Goal: Task Accomplishment & Management: Manage account settings

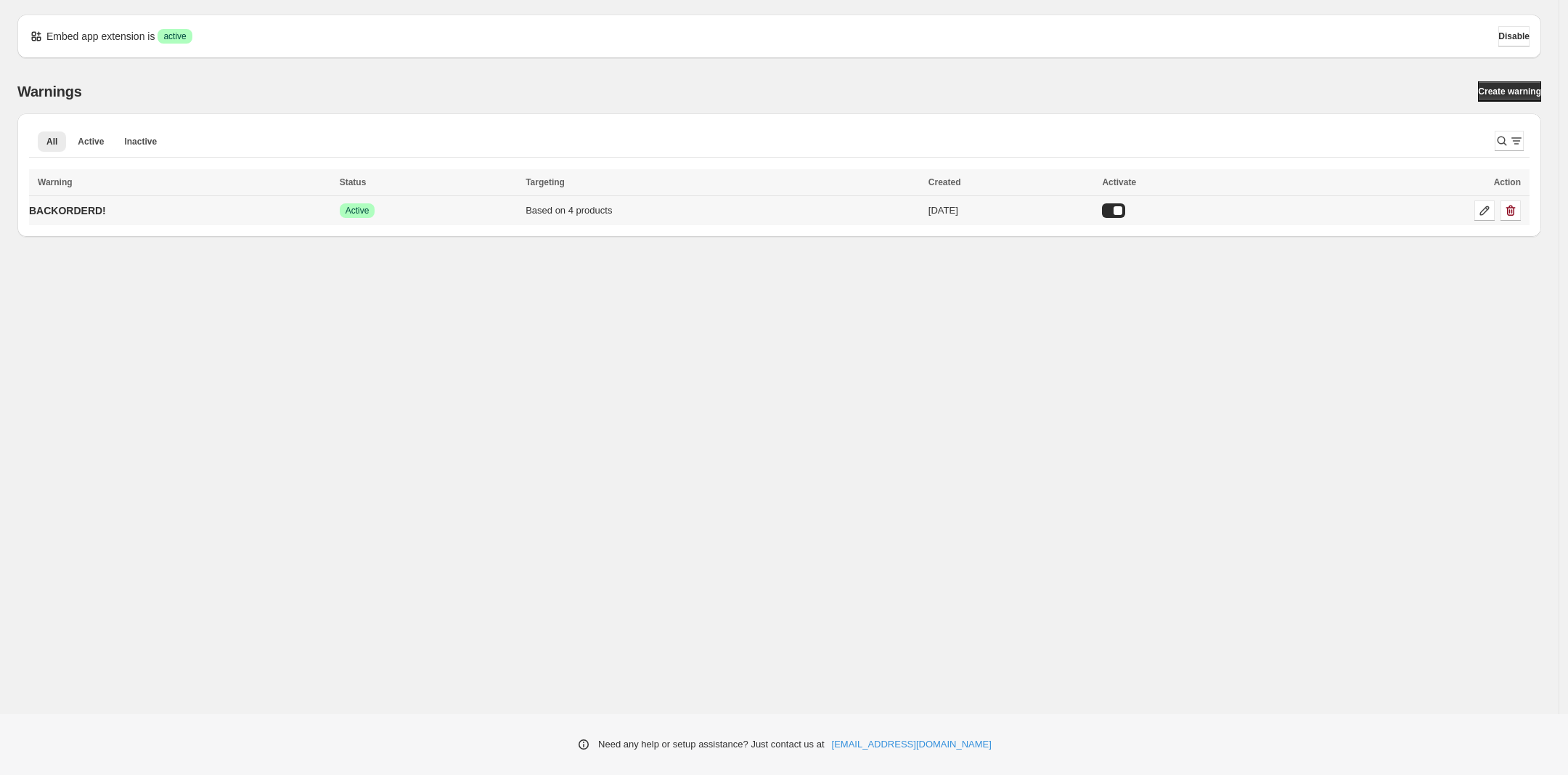
click at [604, 212] on div "Based on 4 products" at bounding box center [722, 211] width 394 height 15
click at [1480, 211] on icon at bounding box center [1484, 211] width 15 height 15
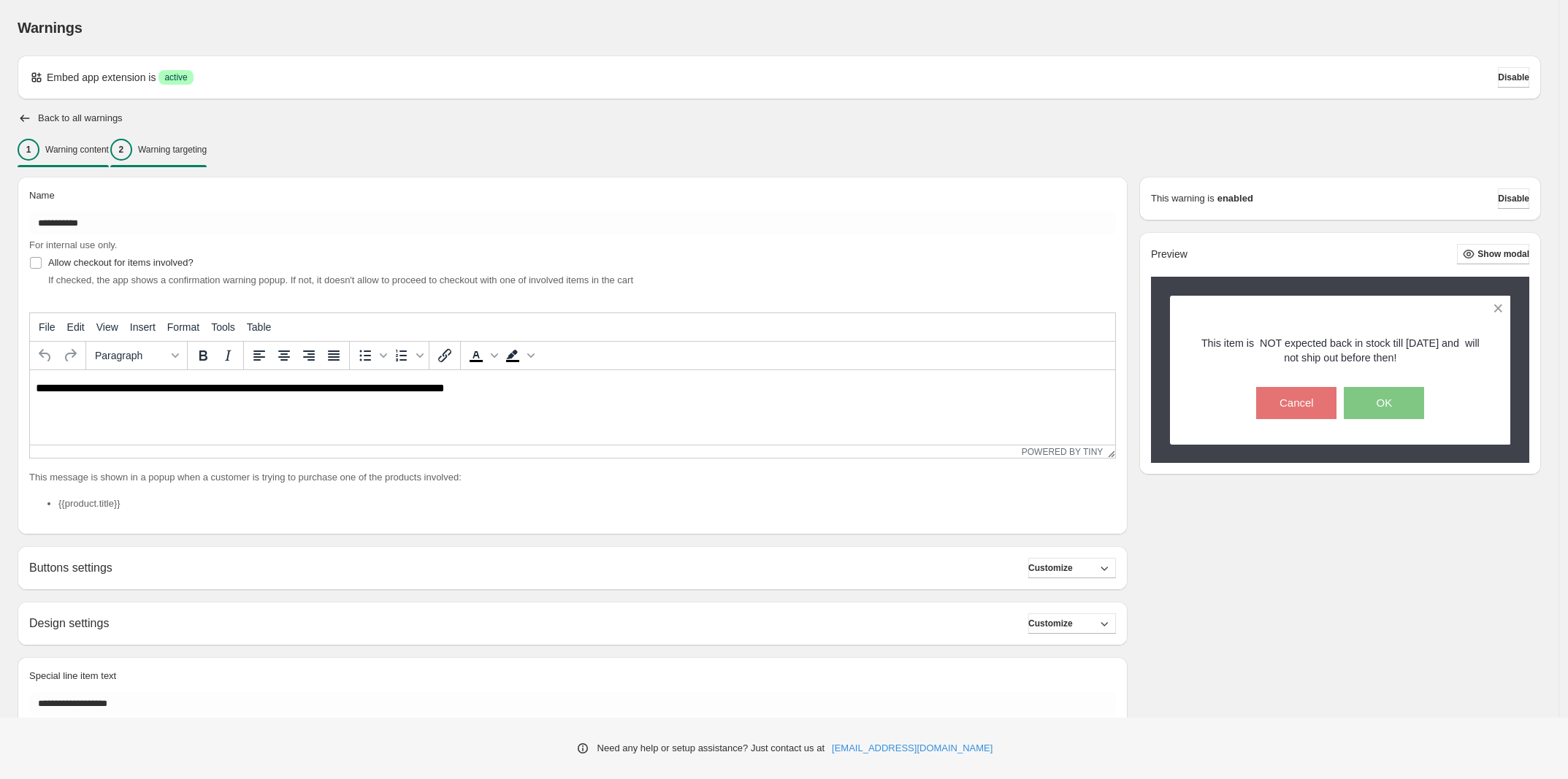
click at [207, 140] on div "2 Warning targeting" at bounding box center [158, 149] width 96 height 22
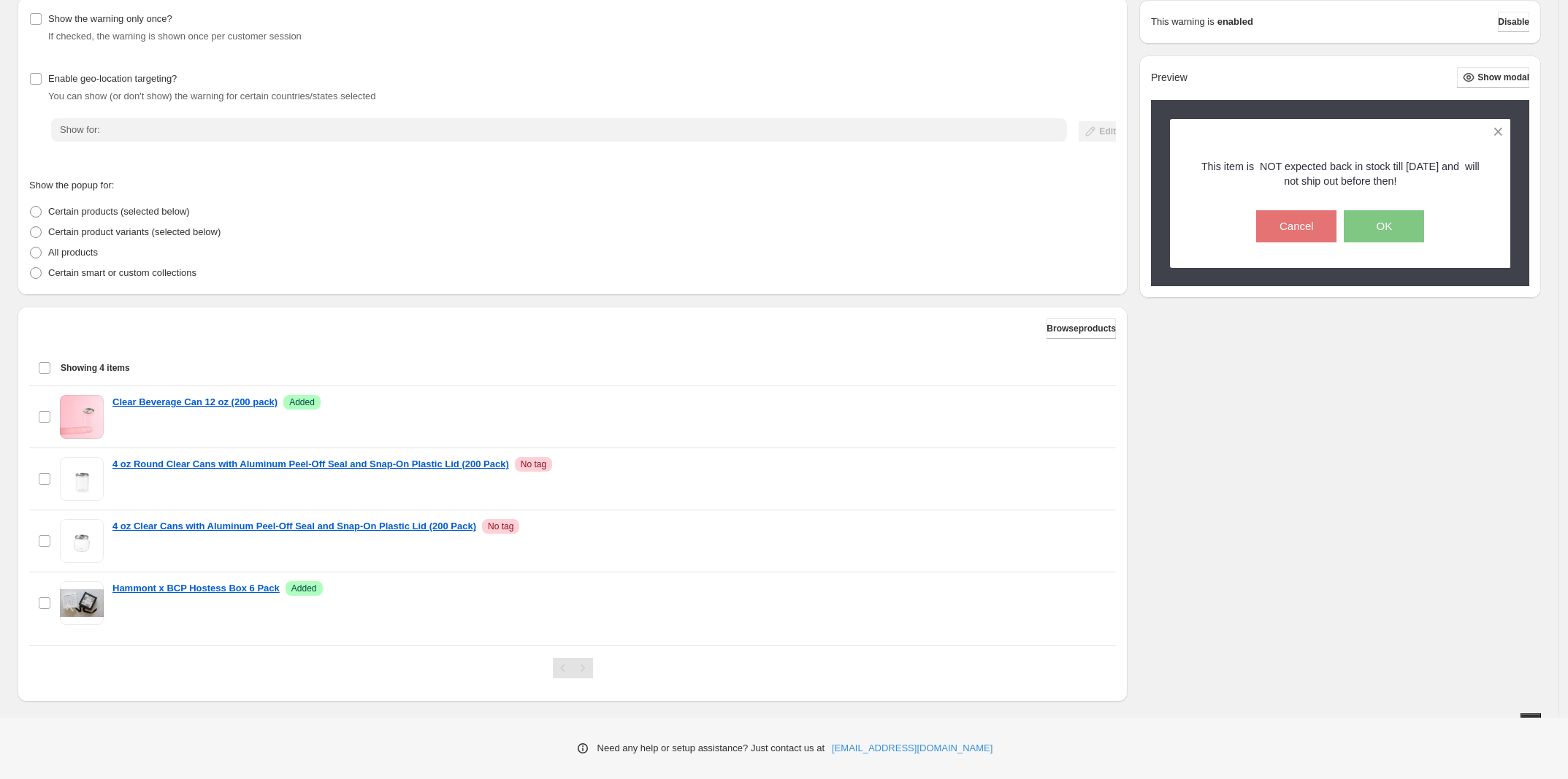
scroll to position [197, 0]
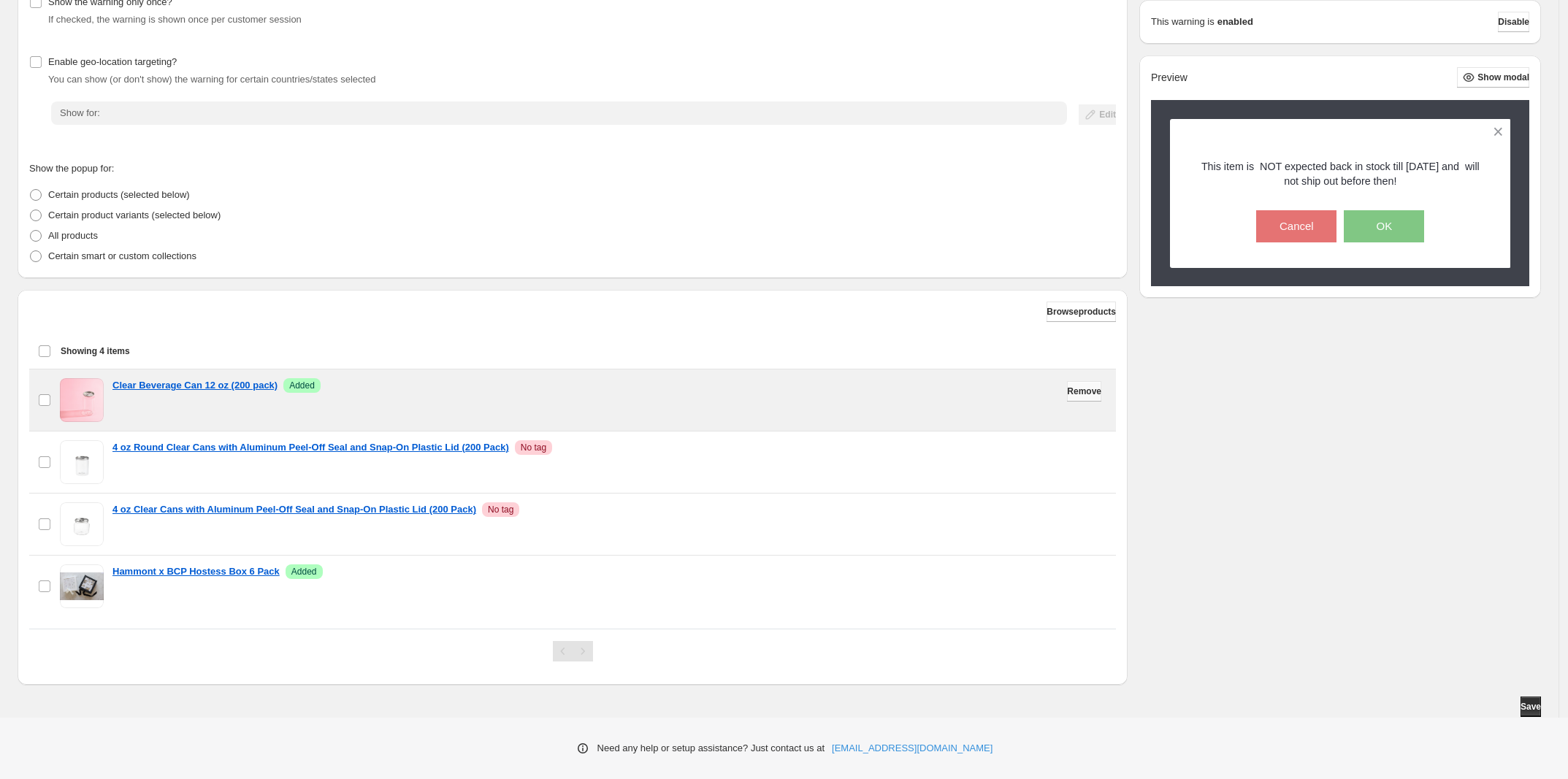
click at [1073, 388] on span "Remove" at bounding box center [1084, 391] width 35 height 11
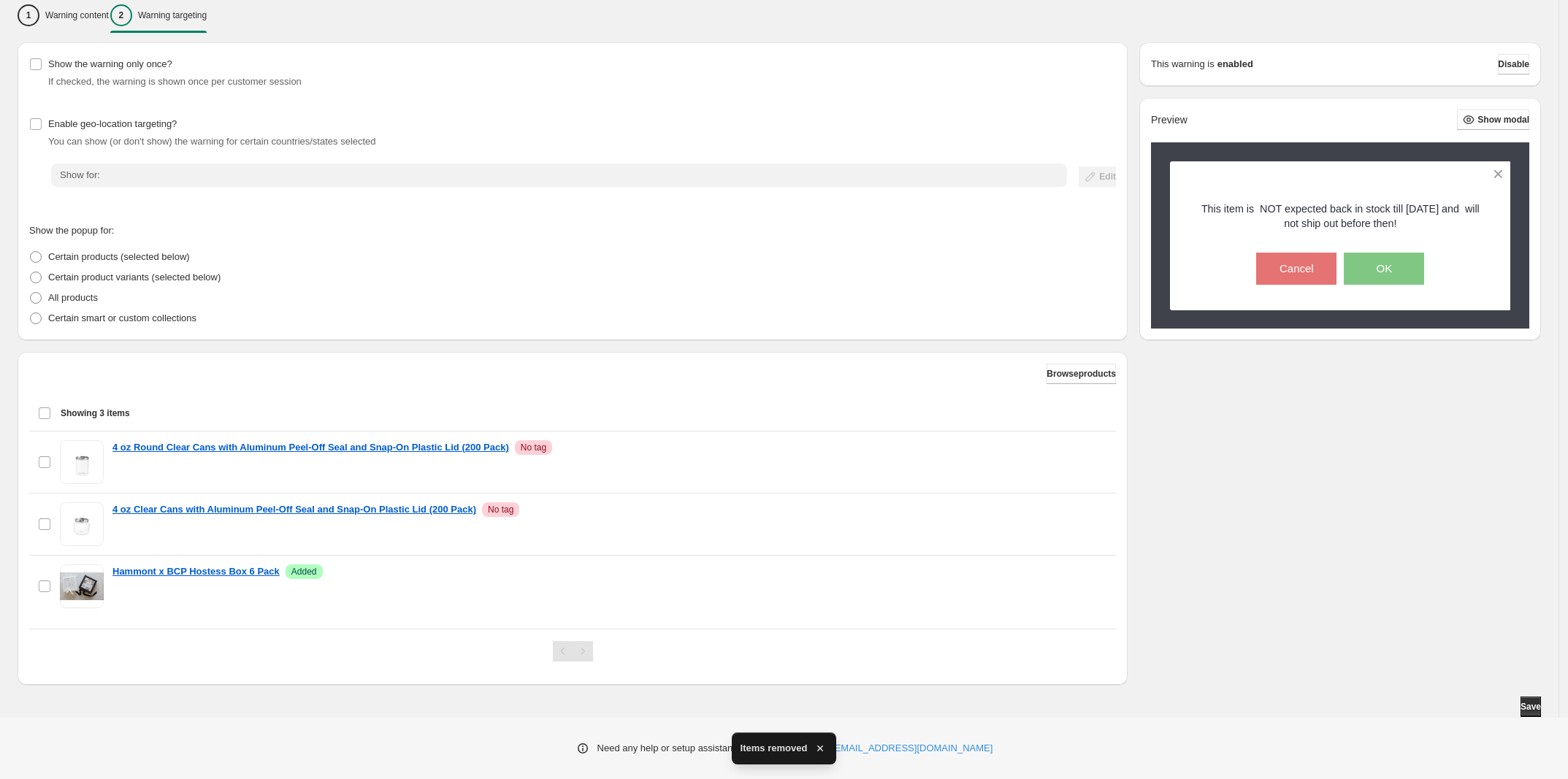
scroll to position [135, 0]
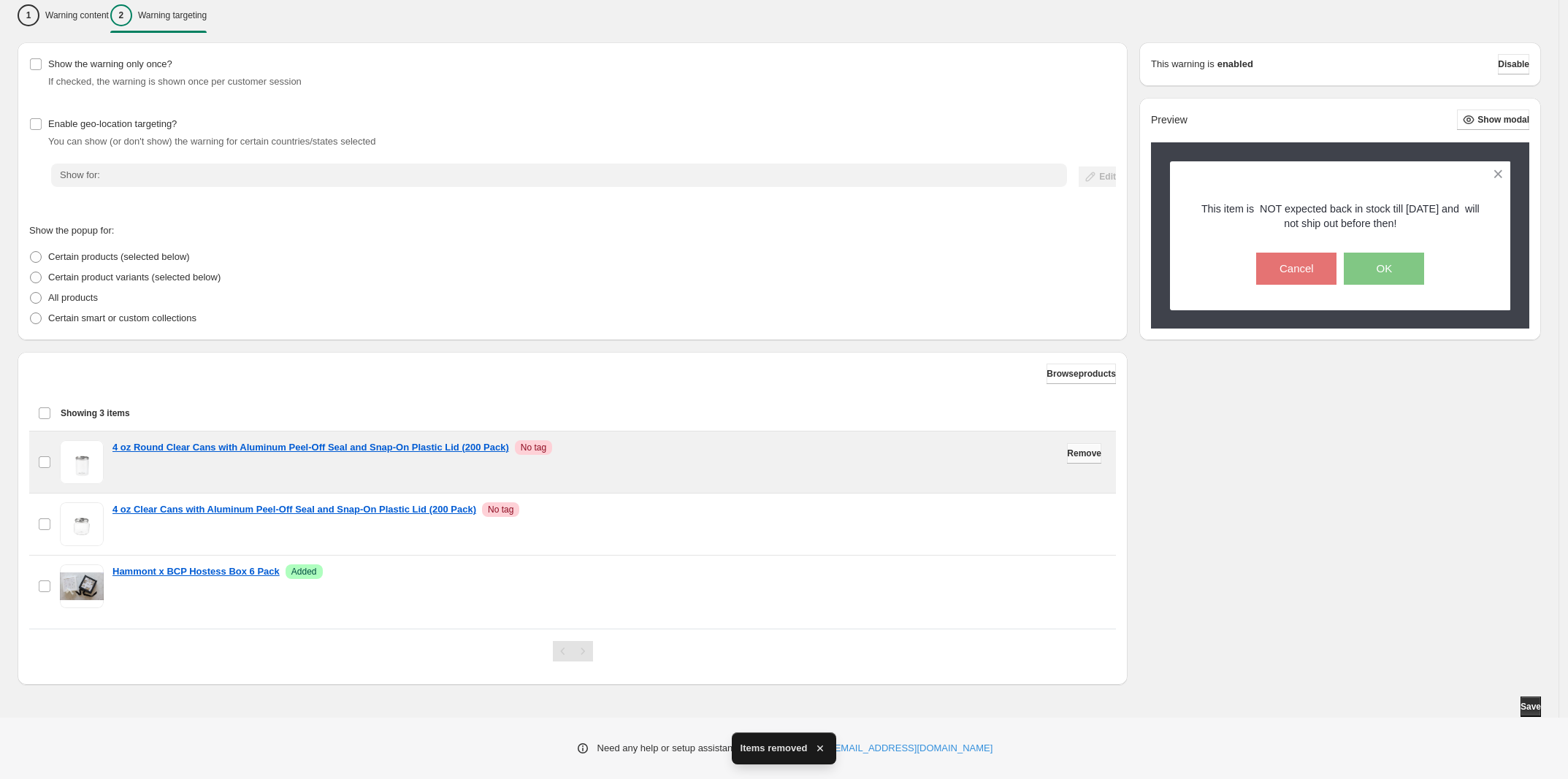
click at [1073, 459] on button "Remove" at bounding box center [1084, 453] width 35 height 21
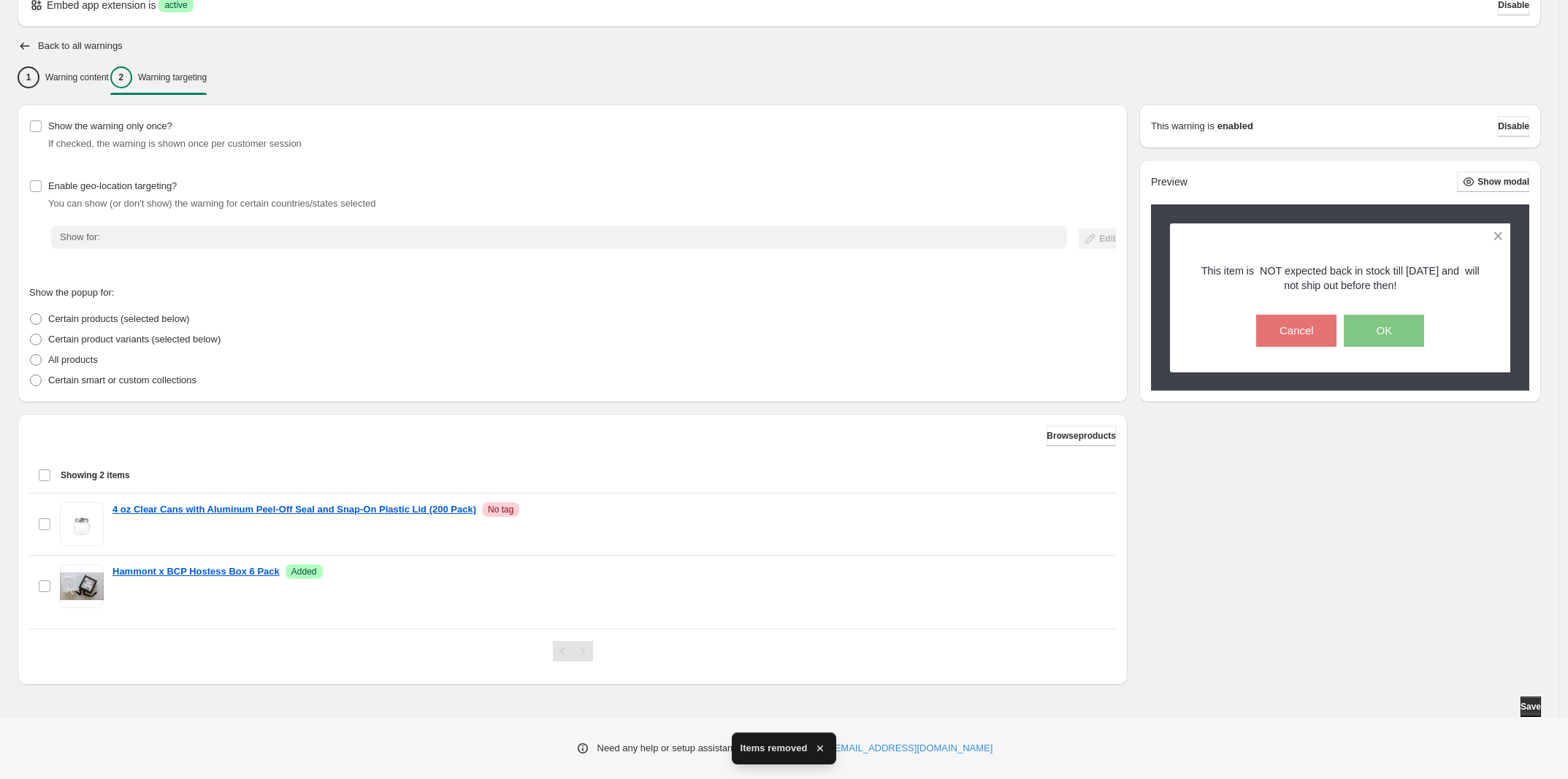
scroll to position [73, 0]
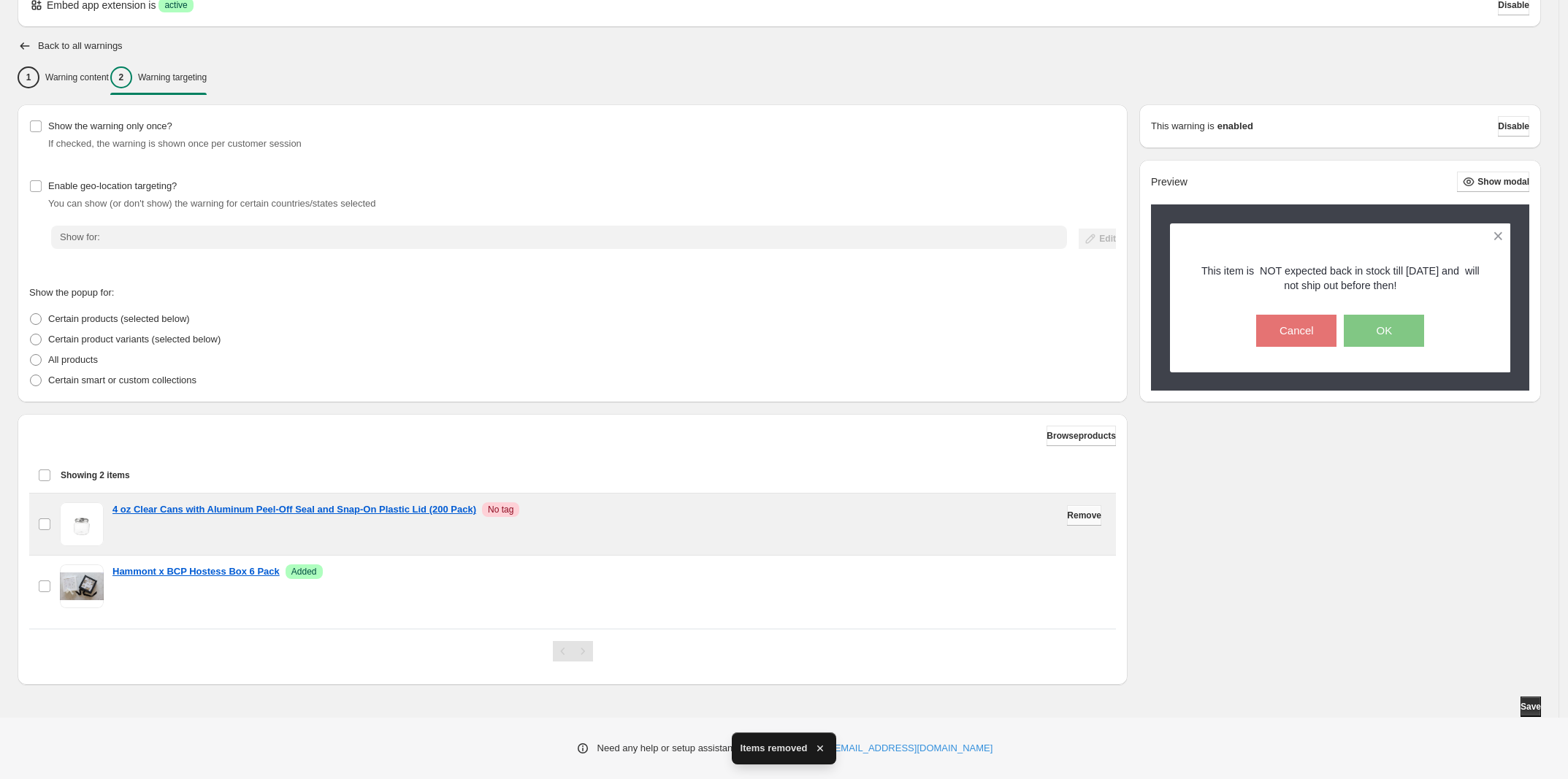
click at [1075, 513] on span "Remove" at bounding box center [1084, 515] width 35 height 11
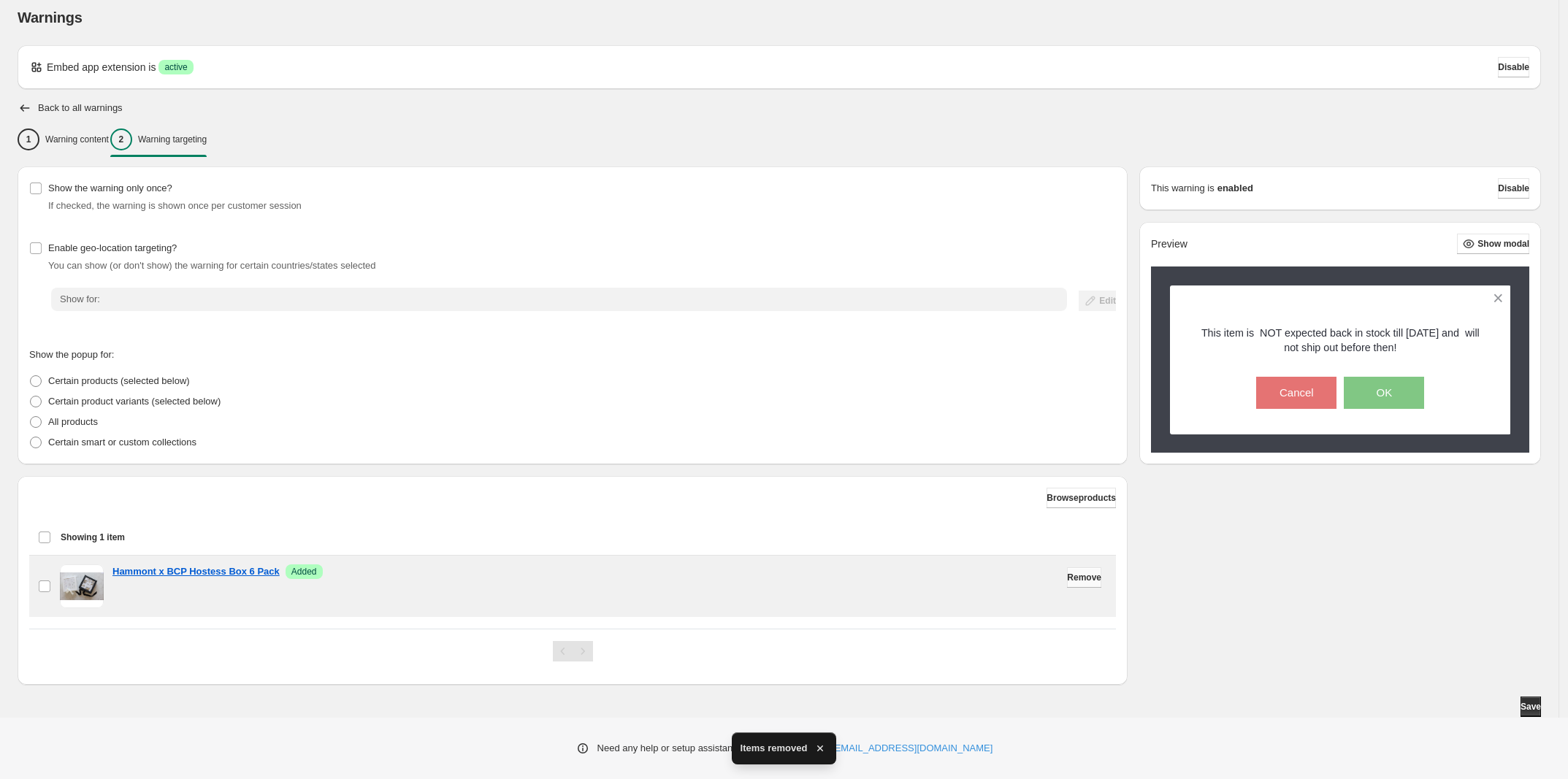
click at [1072, 575] on span "Remove" at bounding box center [1084, 577] width 35 height 11
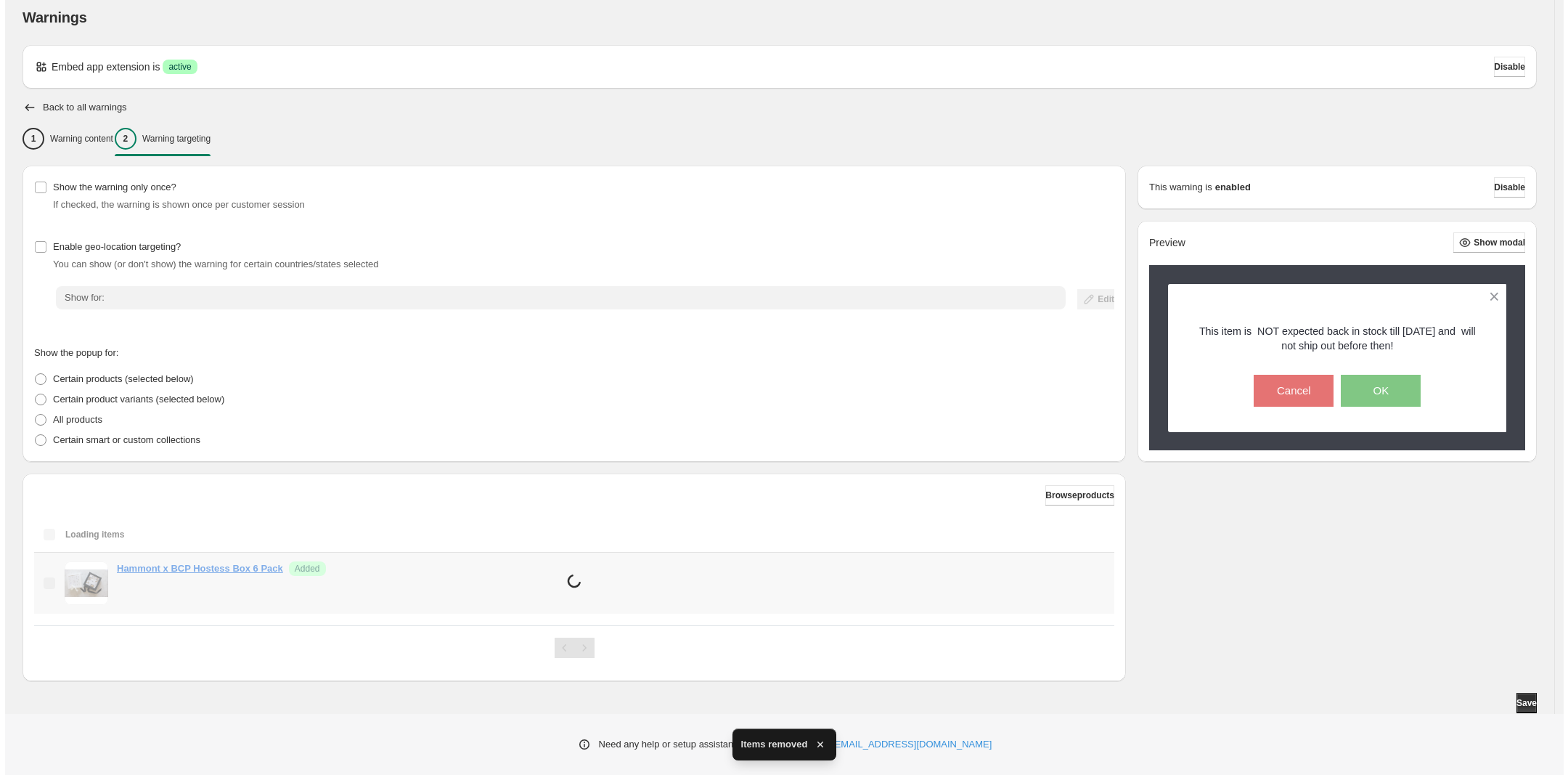
scroll to position [0, 0]
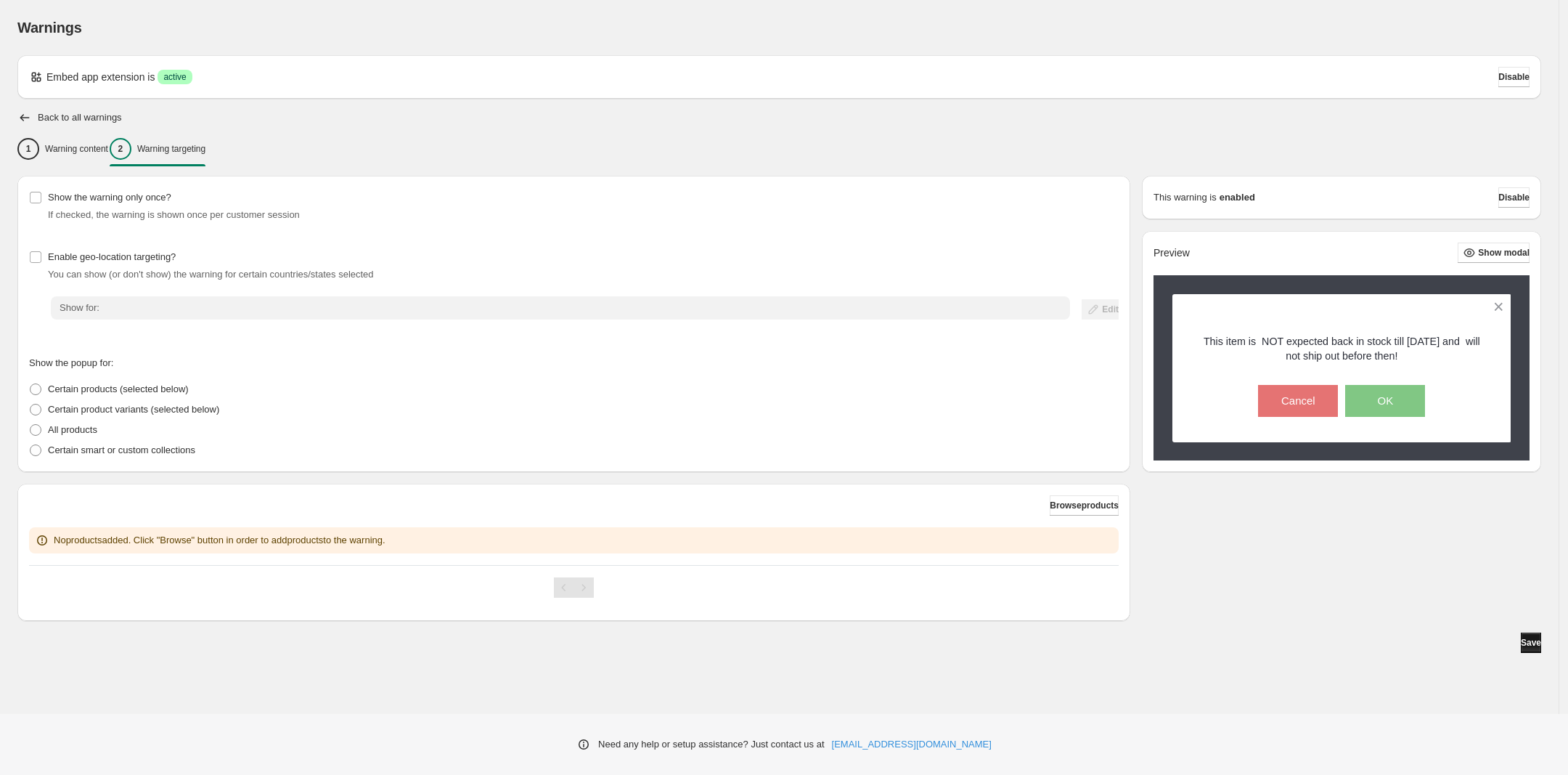
click at [1521, 645] on span "Save" at bounding box center [1531, 643] width 20 height 11
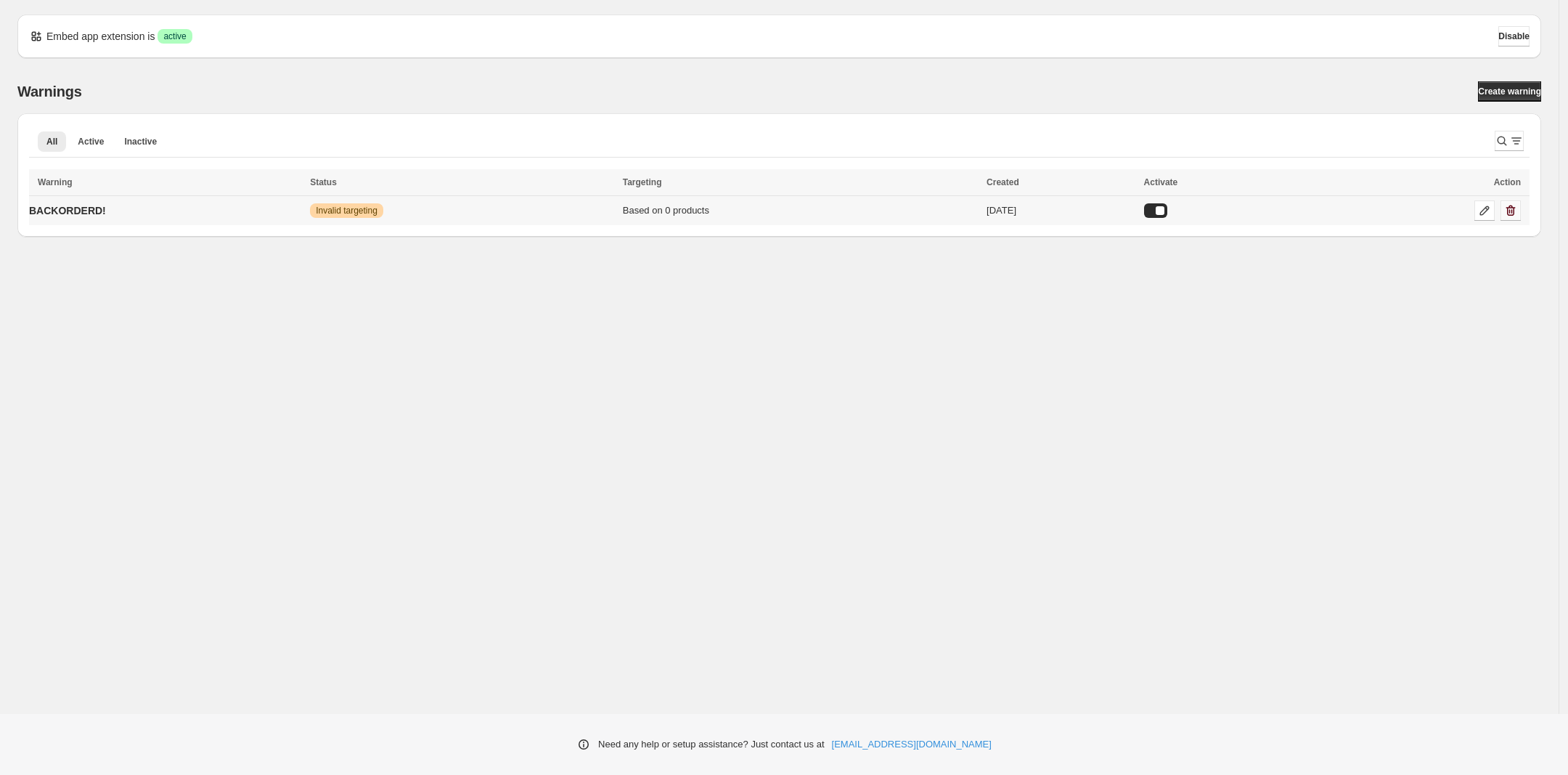
click at [1516, 211] on icon "button" at bounding box center [1511, 211] width 15 height 15
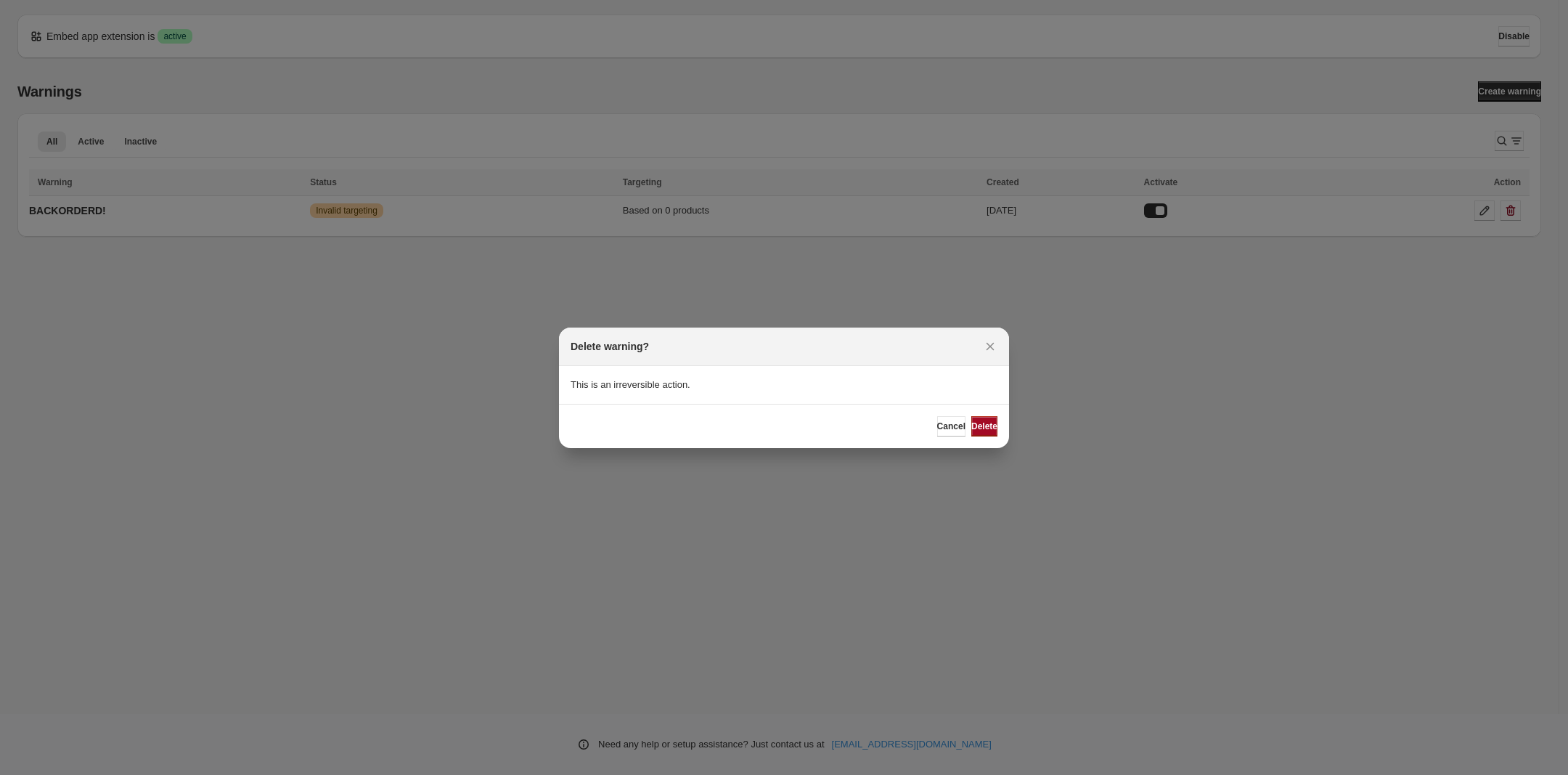
click at [982, 420] on button "Delete" at bounding box center [984, 427] width 26 height 20
